Goal: Book appointment/travel/reservation

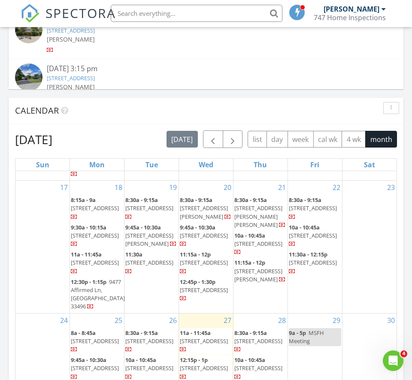
scroll to position [990, 0]
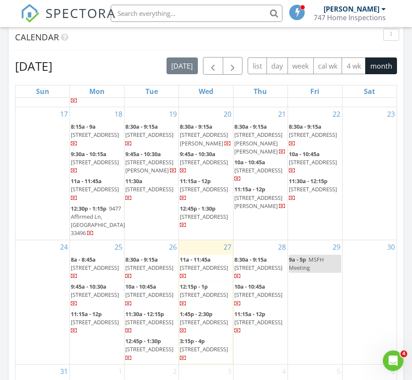
scroll to position [941, 0]
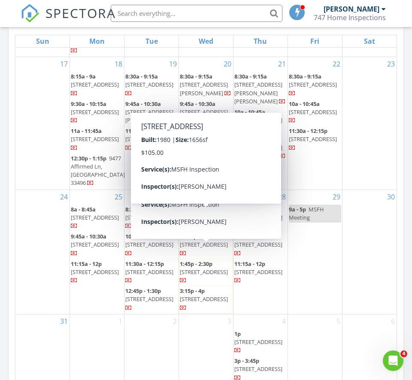
scroll to position [997, 0]
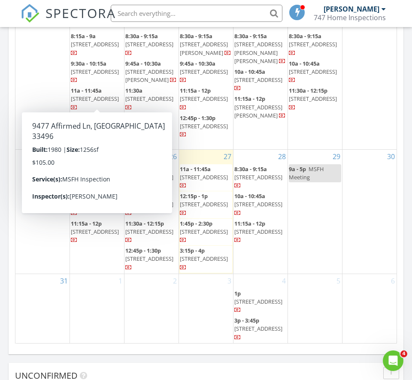
scroll to position [968, 0]
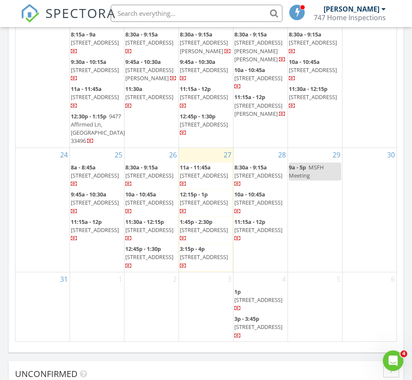
drag, startPoint x: 148, startPoint y: 262, endPoint x: 36, endPoint y: 15, distance: 271.5
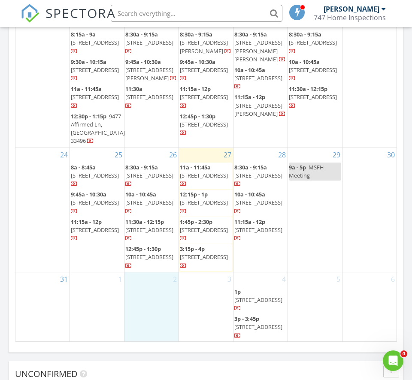
click at [159, 296] on div "2" at bounding box center [151, 308] width 54 height 70
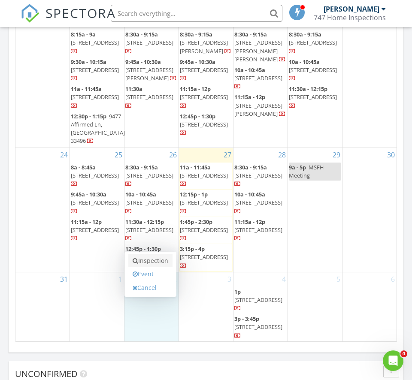
click at [150, 259] on link "Inspection" at bounding box center [150, 261] width 44 height 14
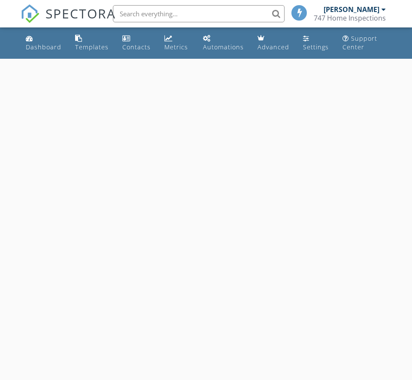
select select "8"
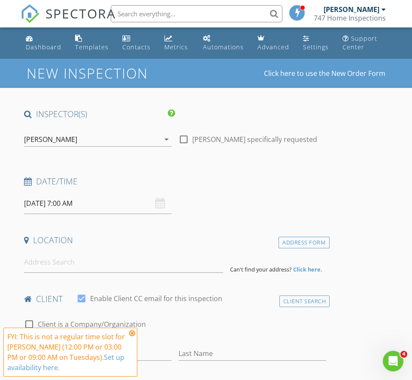
click at [70, 202] on input "[DATE] 7:00 AM" at bounding box center [98, 203] width 148 height 21
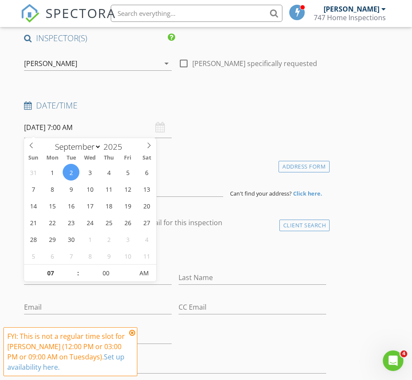
scroll to position [157, 0]
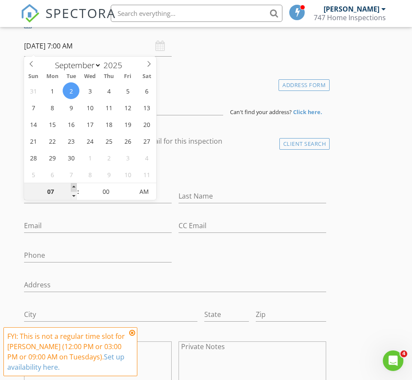
type input "08"
type input "09/02/2025 8:00 AM"
click at [74, 185] on span at bounding box center [74, 188] width 6 height 9
type input "05"
type input "09/02/2025 8:05 AM"
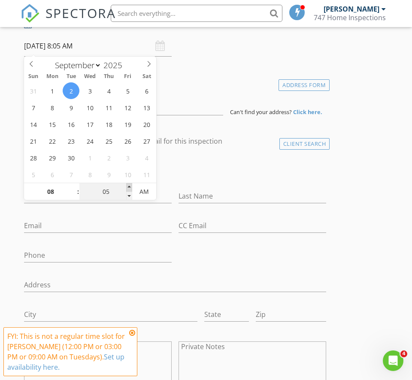
click at [129, 184] on span at bounding box center [129, 188] width 6 height 9
type input "10"
type input "09/02/2025 8:10 AM"
click at [129, 184] on span at bounding box center [129, 188] width 6 height 9
type input "15"
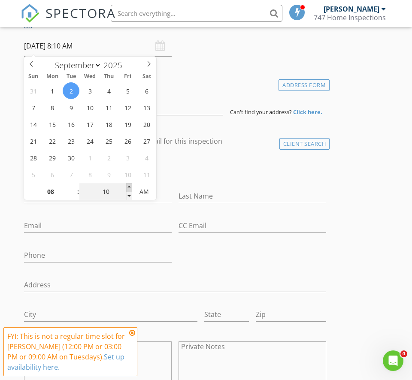
type input "09/02/2025 8:15 AM"
click at [129, 184] on span at bounding box center [129, 188] width 6 height 9
type input "20"
type input "09/02/2025 8:20 AM"
click at [129, 185] on span at bounding box center [129, 188] width 6 height 9
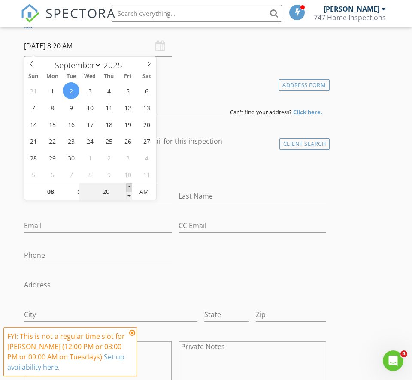
type input "25"
type input "09/02/2025 8:25 AM"
click at [129, 185] on span at bounding box center [129, 188] width 6 height 9
type input "30"
type input "09/02/2025 8:30 AM"
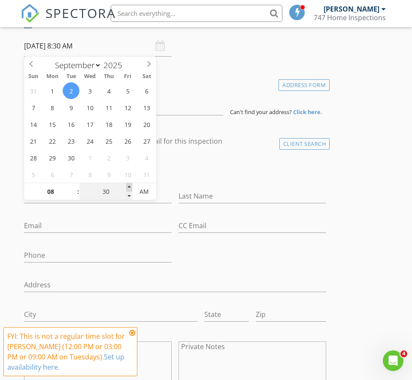
click at [129, 185] on span at bounding box center [129, 188] width 6 height 9
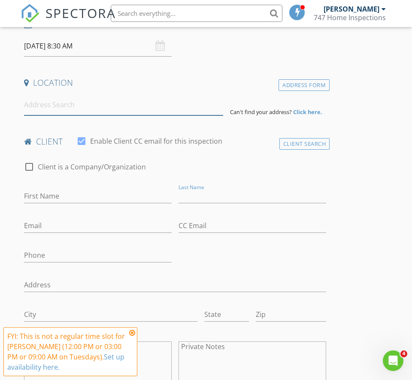
click at [138, 108] on input at bounding box center [123, 105] width 199 height 21
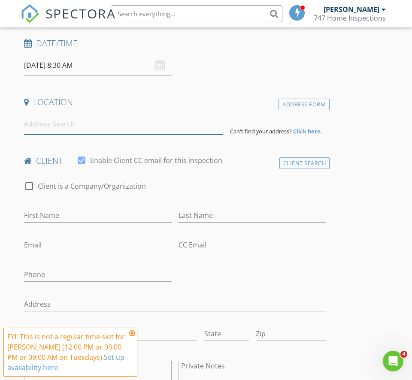
scroll to position [79, 0]
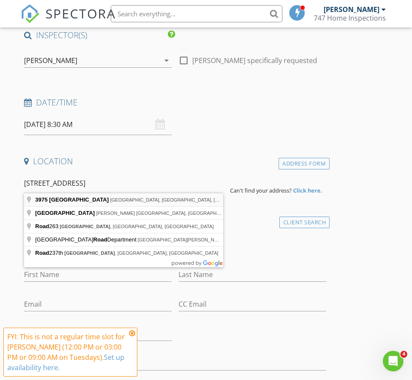
type input "3975 Sabal Lakes Road, Delray Beach, FL, USA"
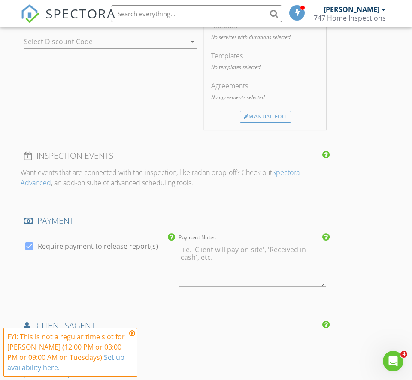
scroll to position [697, 0]
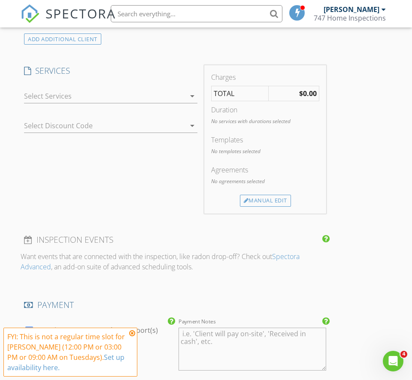
click at [99, 94] on div at bounding box center [104, 96] width 161 height 14
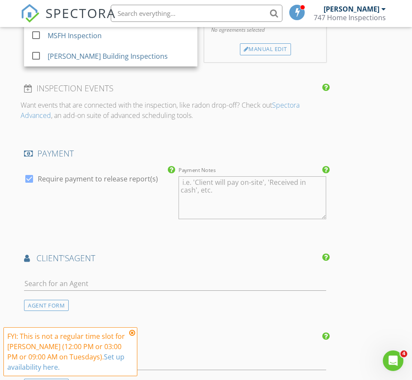
scroll to position [742, 0]
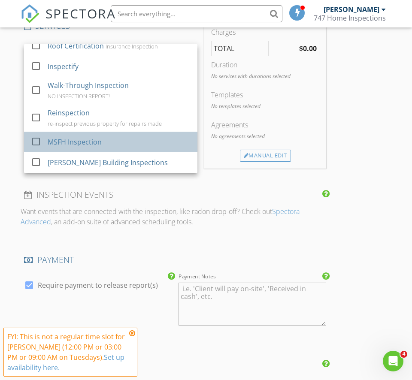
click at [83, 137] on div "MSFH Inspection" at bounding box center [75, 142] width 54 height 10
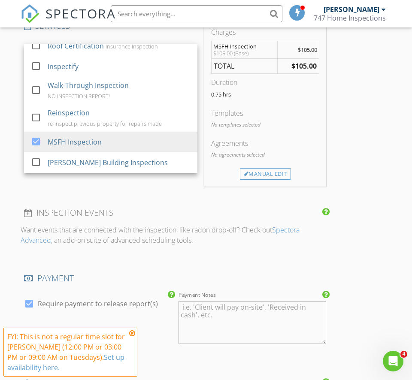
click at [351, 160] on div "INSPECTOR(S) check_box Alexander Pontillo PRIMARY Alexander Pontillo arrow_drop…" at bounding box center [206, 118] width 371 height 1505
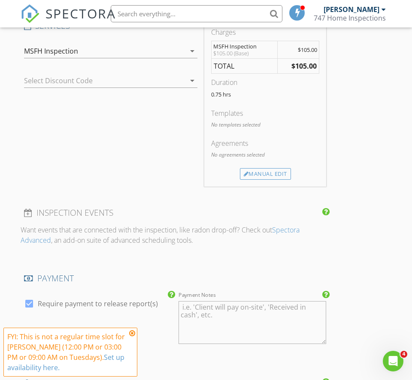
scroll to position [1250, 0]
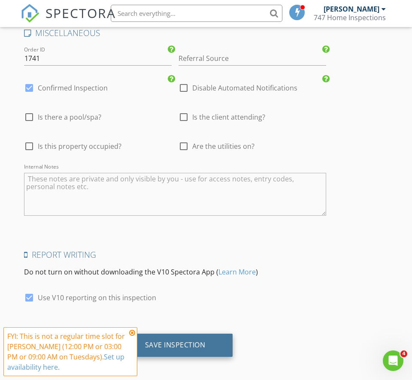
click at [202, 341] on div "Save Inspection" at bounding box center [175, 345] width 60 height 9
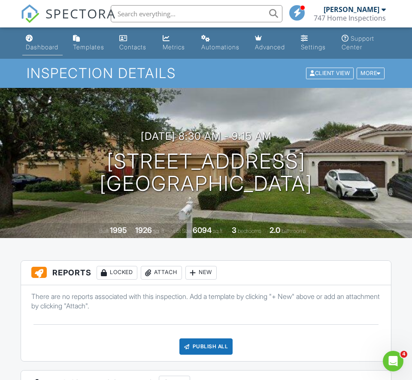
click at [42, 47] on div "Dashboard" at bounding box center [42, 46] width 33 height 7
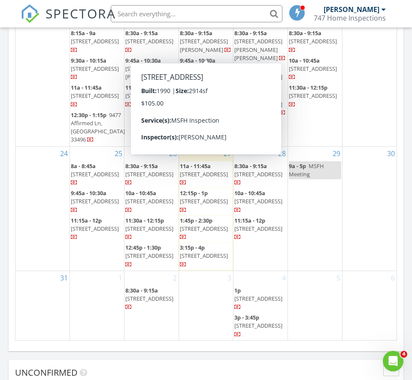
scroll to position [308, 0]
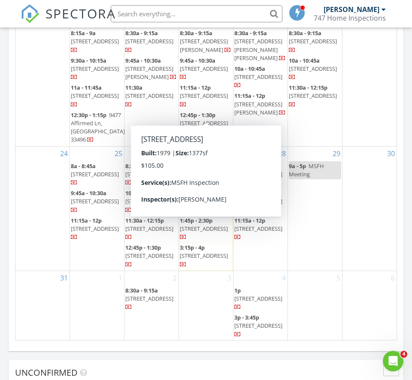
click at [400, 149] on div "August 2025 today list day week cal wk 4 wk month Sun Mon Tue Wed Thu Fri Sat 2…" at bounding box center [206, 152] width 395 height 390
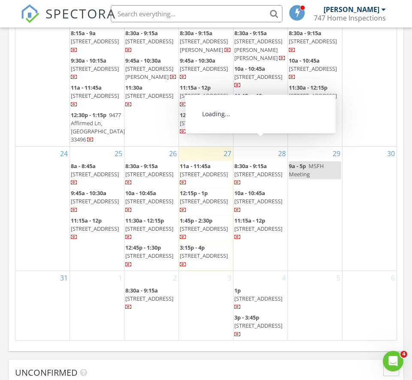
click at [164, 325] on div "2 8:30a - 9:15a 3975 Sabal Lakes Rd, Delray Beach 33445" at bounding box center [151, 306] width 54 height 70
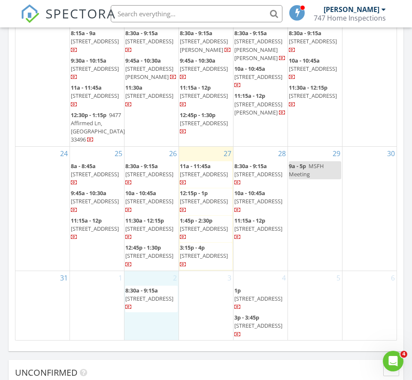
click at [253, 271] on div "4 1p 2900 Olivewood Terrace 2040, Boca Raton 33431 3p - 3:45p 7605 Doubleton Dr…" at bounding box center [260, 306] width 54 height 70
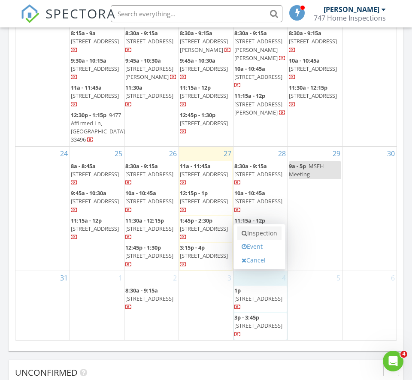
click at [263, 234] on link "Inspection" at bounding box center [259, 234] width 44 height 14
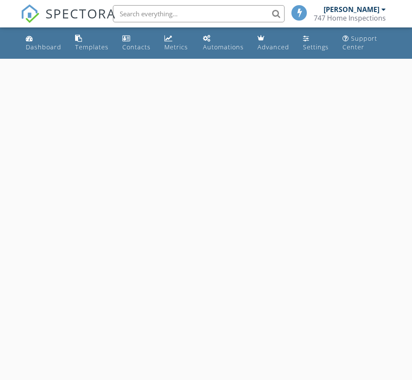
select select "8"
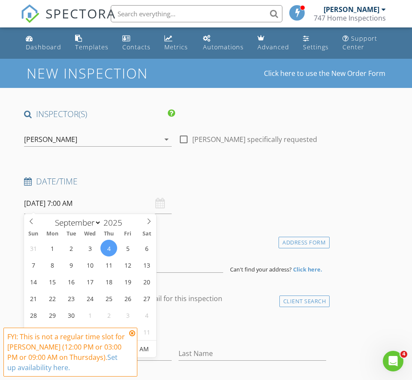
click at [93, 203] on input "[DATE] 7:00 AM" at bounding box center [98, 203] width 148 height 21
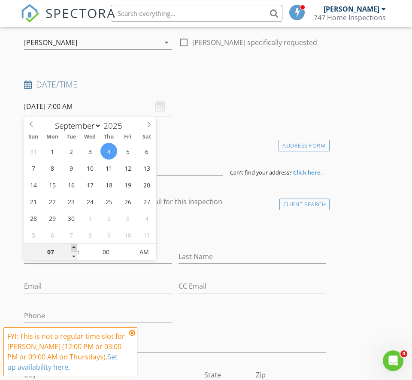
type input "08"
type input "[DATE] 8:00 AM"
click at [74, 247] on span at bounding box center [74, 248] width 6 height 9
type input "09"
type input "[DATE] 9:00 AM"
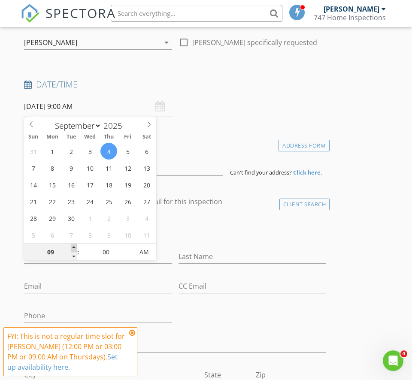
click at [74, 247] on span at bounding box center [74, 248] width 6 height 9
type input "10"
type input "[DATE] 10:00 AM"
click at [74, 247] on span at bounding box center [74, 248] width 6 height 9
type input "11"
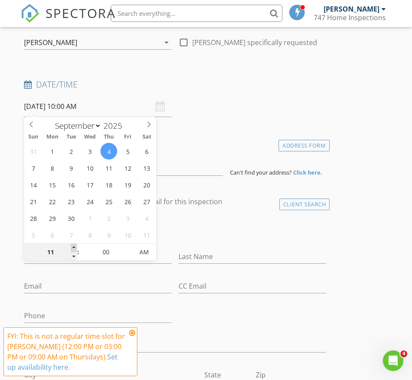
type input "[DATE] 11:00 AM"
click at [74, 247] on span at bounding box center [74, 248] width 6 height 9
type input "12"
type input "09/04/2025 12:00 PM"
click at [74, 247] on span at bounding box center [74, 248] width 6 height 9
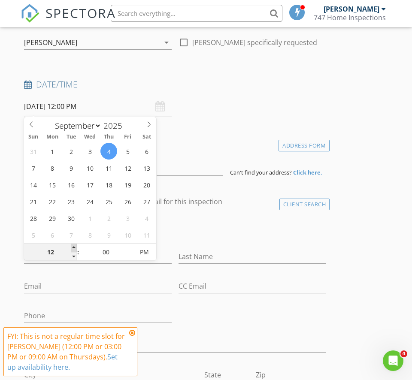
type input "01"
type input "09/04/2025 1:00 PM"
click at [74, 247] on span at bounding box center [74, 248] width 6 height 9
type input "02"
type input "[DATE] 2:00 PM"
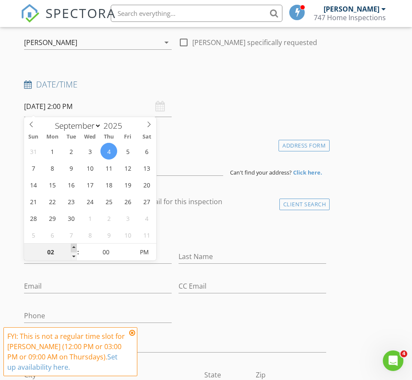
click at [74, 247] on span at bounding box center [74, 248] width 6 height 9
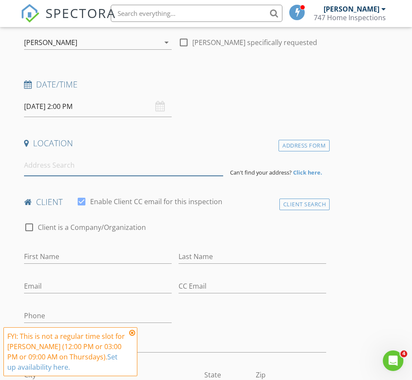
click at [59, 168] on input at bounding box center [123, 165] width 199 height 21
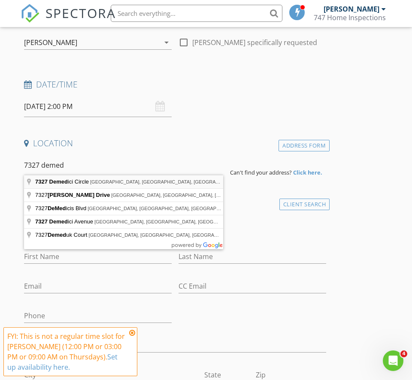
type input "7327 Demedici Circle, Delray Beach, FL, USA"
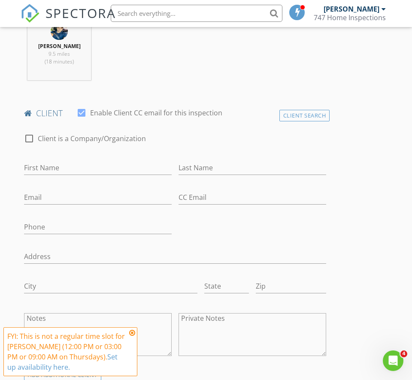
scroll to position [609, 0]
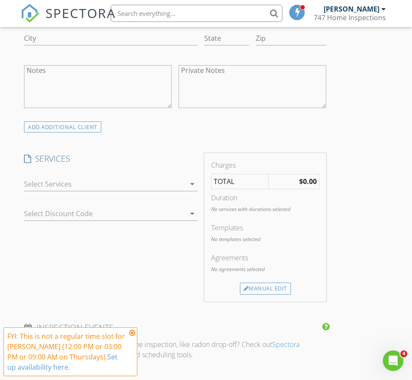
click at [153, 181] on div at bounding box center [104, 185] width 161 height 14
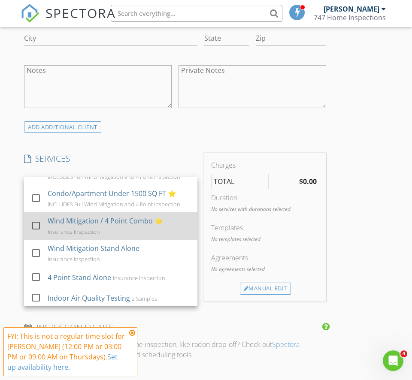
scroll to position [160, 0]
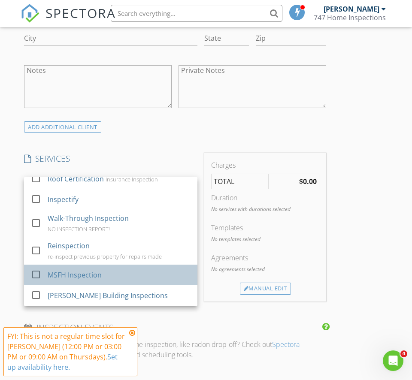
click at [91, 270] on div "MSFH Inspection" at bounding box center [75, 275] width 54 height 10
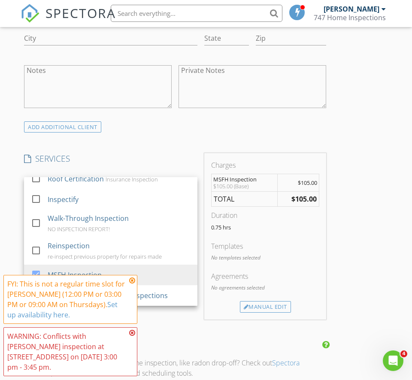
click at [363, 157] on div "INSPECTOR(S) check_box Alexander Pontillo PRIMARY Alexander Pontillo arrow_drop…" at bounding box center [206, 252] width 371 height 1505
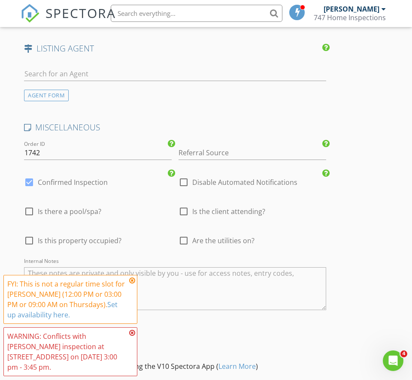
scroll to position [1250, 0]
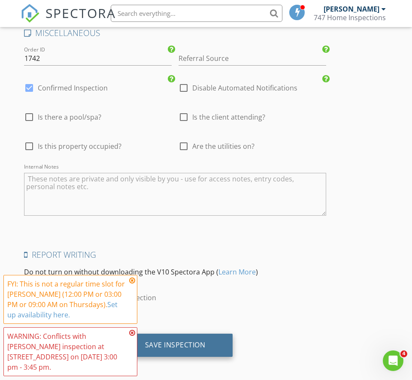
click at [202, 347] on div "Save Inspection" at bounding box center [175, 345] width 115 height 23
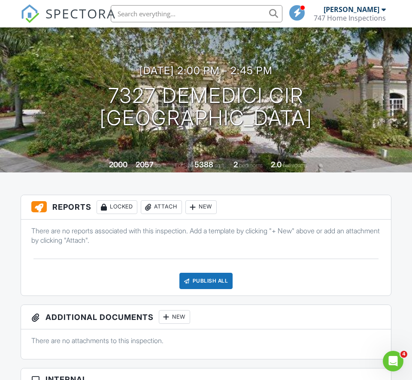
scroll to position [20, 0]
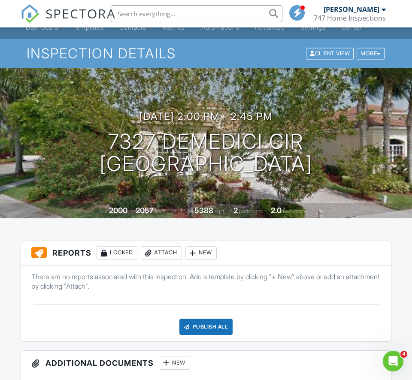
click at [33, 15] on img at bounding box center [30, 13] width 19 height 19
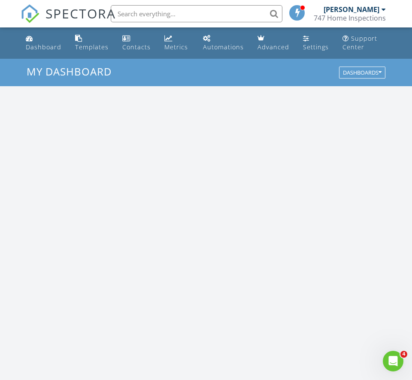
scroll to position [1468, 412]
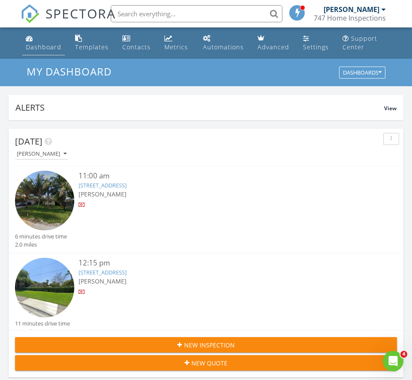
click at [43, 50] on div "Dashboard" at bounding box center [44, 47] width 36 height 8
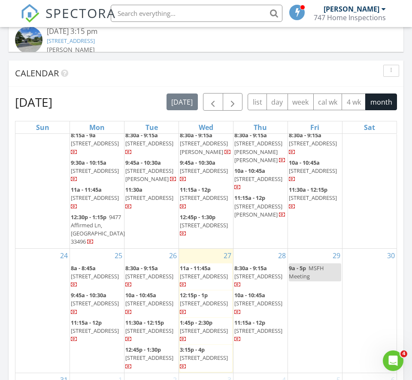
scroll to position [976, 0]
